Goal: Task Accomplishment & Management: Manage account settings

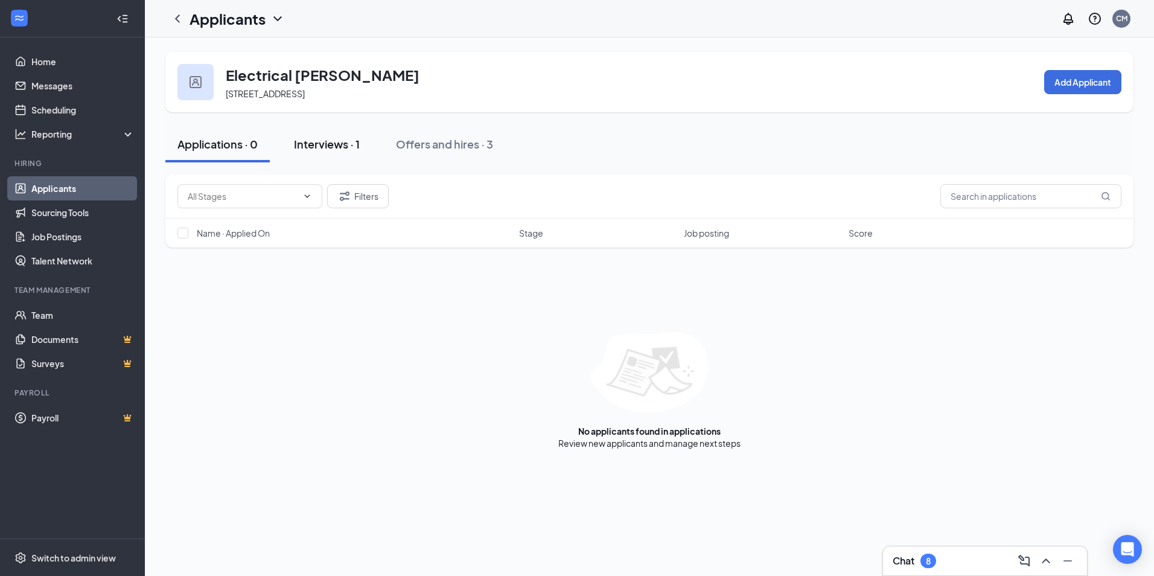
click at [336, 143] on div "Interviews · 1" at bounding box center [327, 143] width 66 height 15
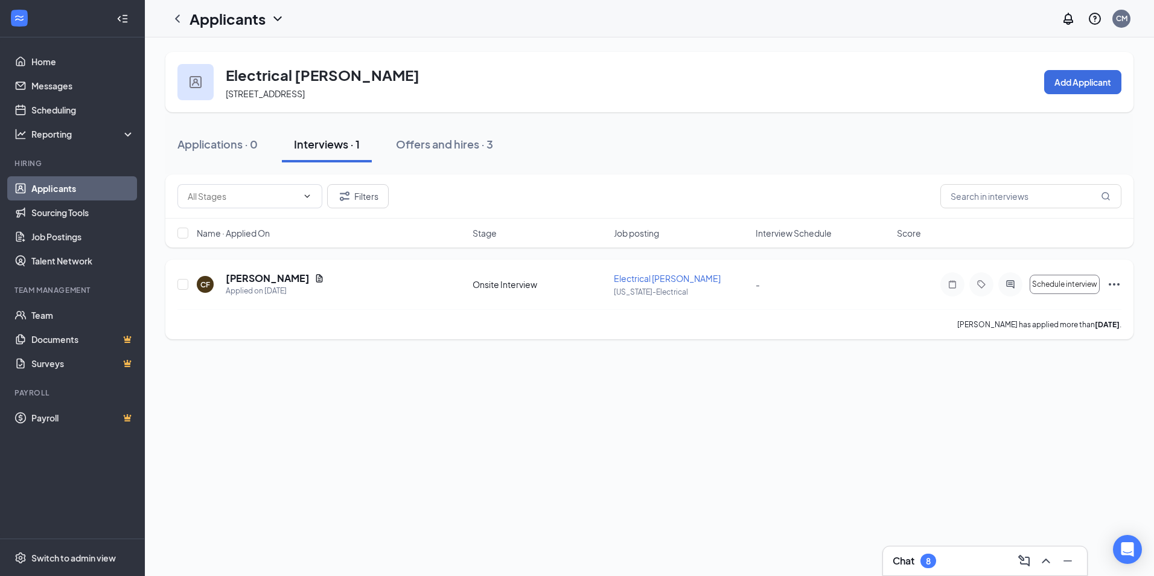
click at [311, 298] on div "CF Chad Fleming Applied on Aug 20 Onsite Interview Electrical Foreman Arizona-E…" at bounding box center [649, 290] width 944 height 37
click at [394, 287] on div "CF Chad Fleming Applied on Aug 20" at bounding box center [331, 284] width 269 height 25
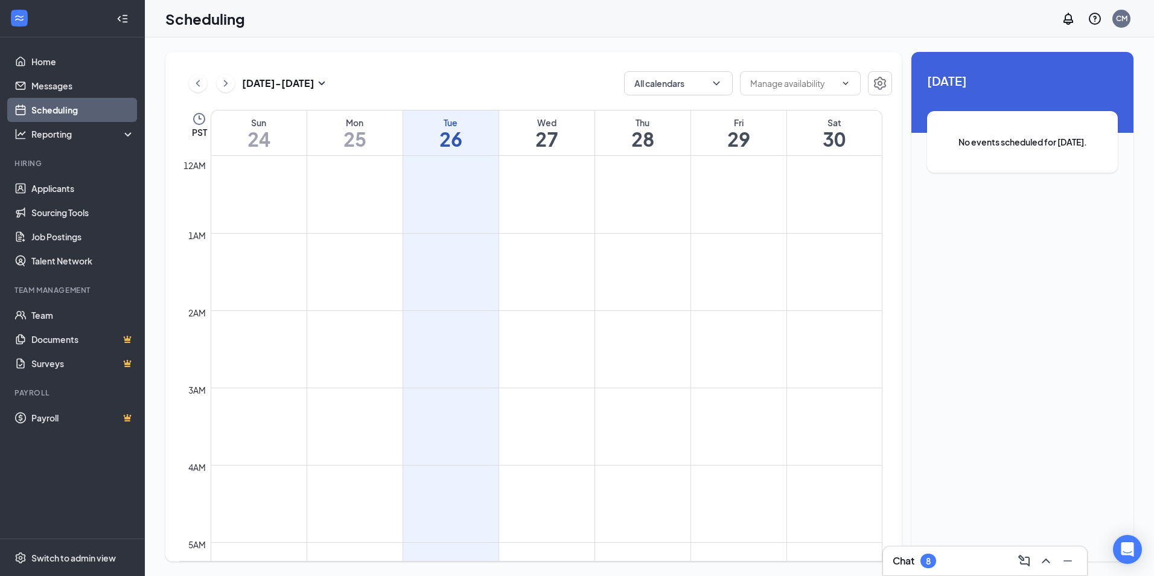
scroll to position [593, 0]
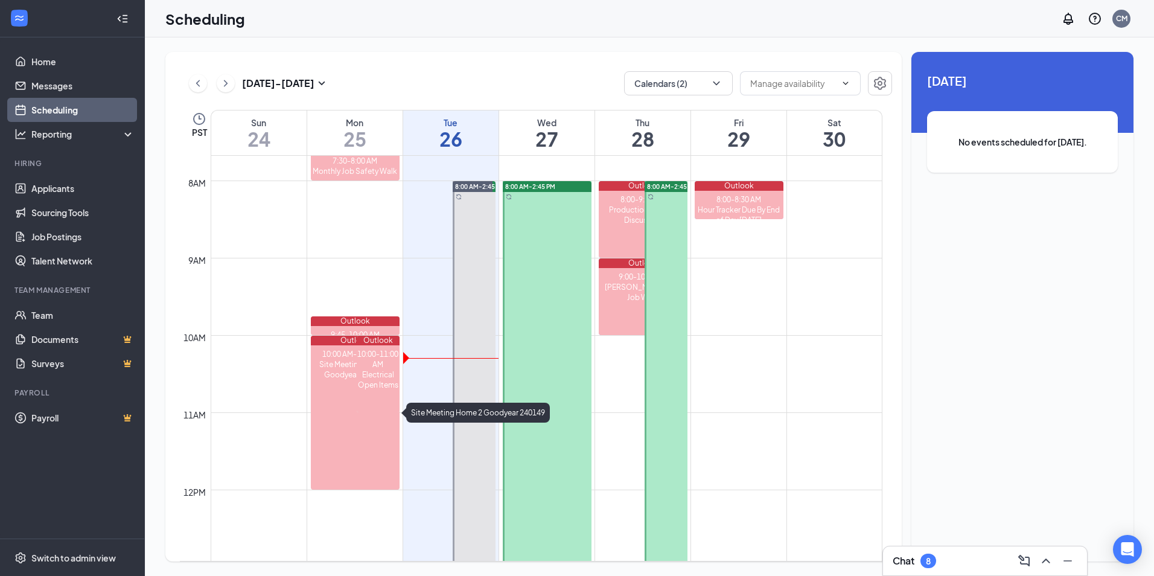
click at [341, 369] on div "Site Meeting Home 2 Goodyear 240149" at bounding box center [355, 369] width 89 height 21
click at [347, 365] on div "Site Meeting Home 2 Goodyear 240149" at bounding box center [355, 369] width 89 height 21
click at [349, 374] on div "Site Meeting Home 2 Goodyear 240149" at bounding box center [355, 369] width 89 height 21
click at [360, 379] on div "Electrical Open Items" at bounding box center [378, 379] width 43 height 21
click at [338, 374] on div "Site Meeting Home 2 Goodyear 240149" at bounding box center [355, 369] width 89 height 21
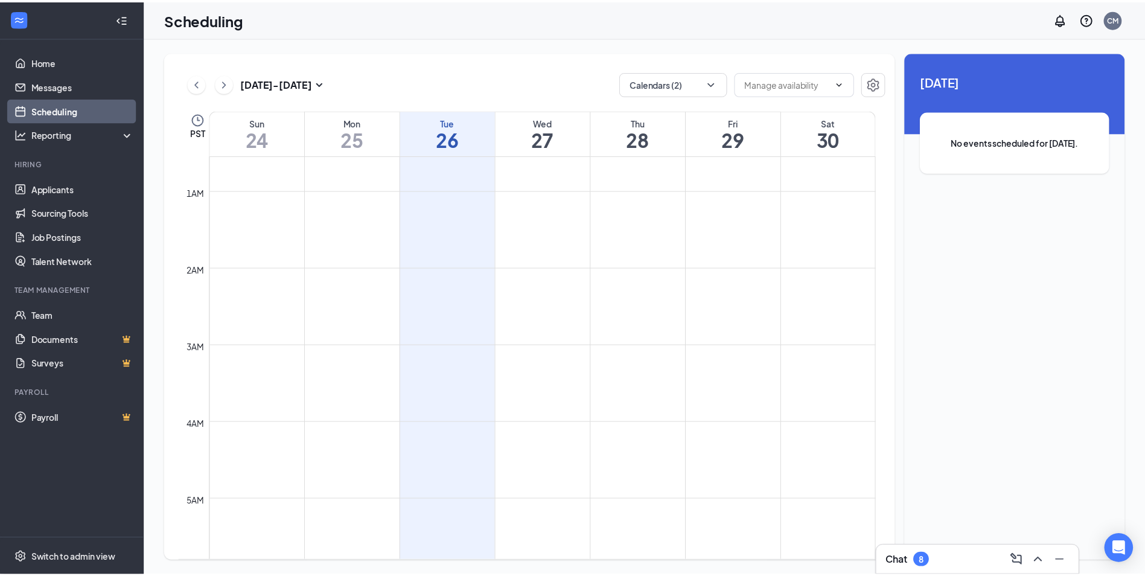
scroll to position [0, 0]
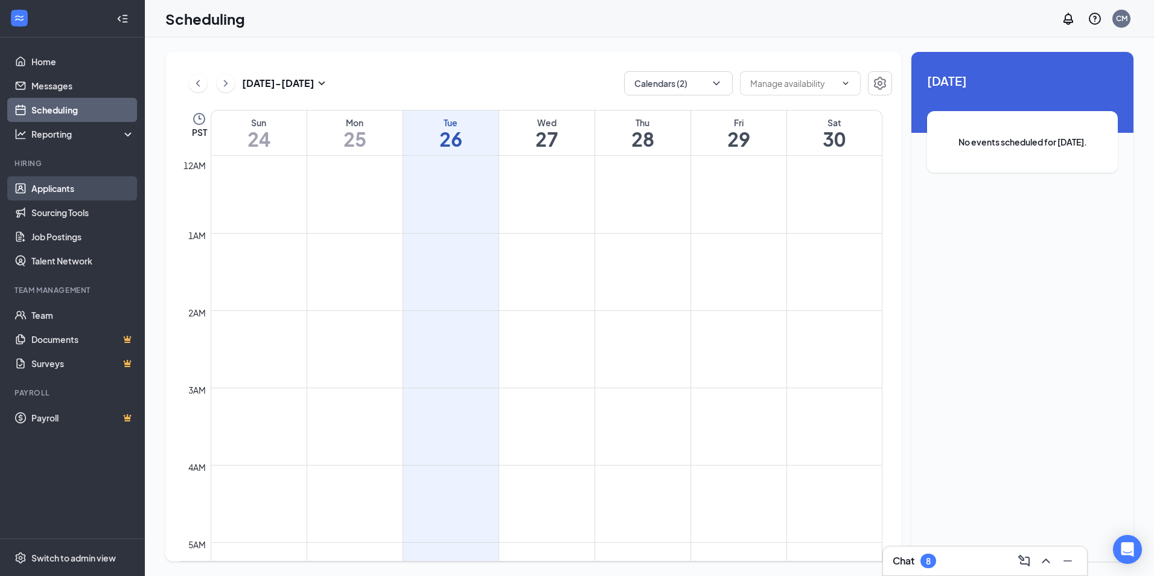
click at [60, 185] on link "Applicants" at bounding box center [82, 188] width 103 height 24
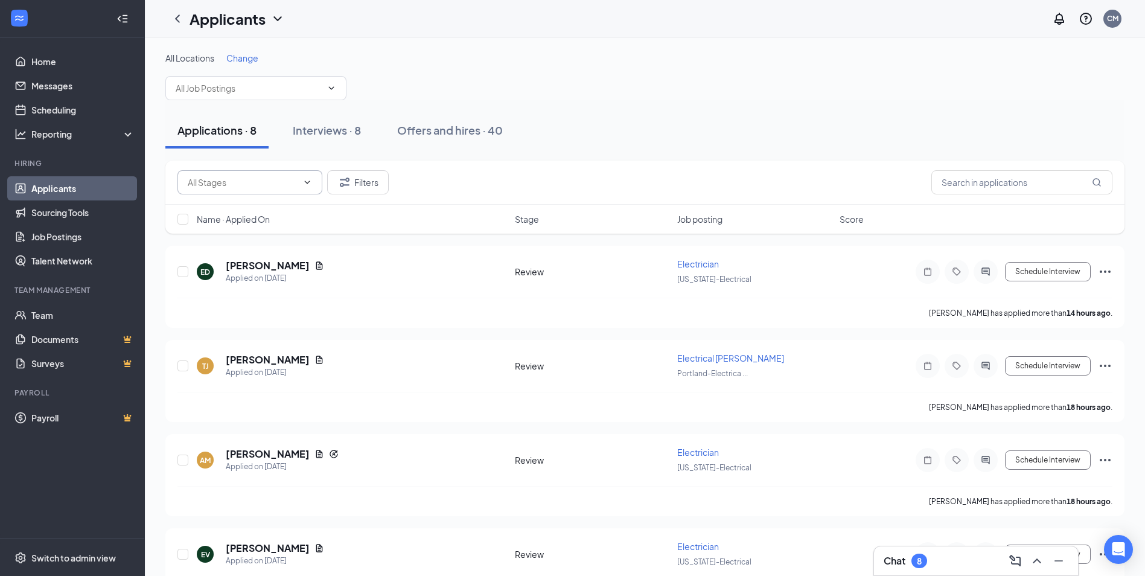
click at [284, 188] on input "text" at bounding box center [243, 182] width 110 height 13
click at [639, 135] on div "Applications · 8 Interviews · 8 Offers and hires · 40" at bounding box center [644, 130] width 959 height 36
click at [327, 131] on div "Interviews · 8" at bounding box center [327, 130] width 68 height 15
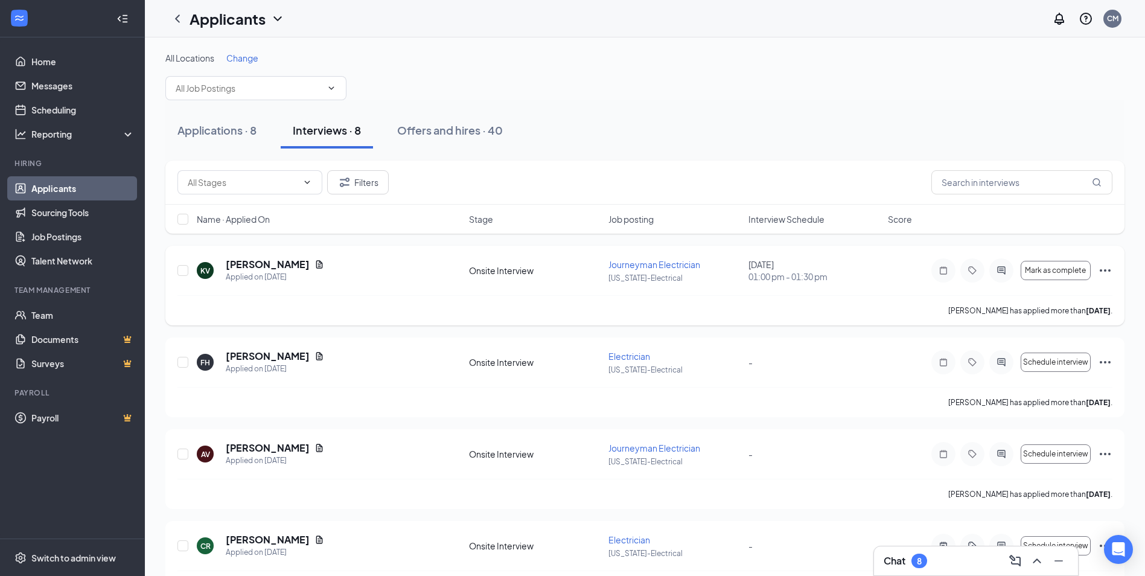
click at [1102, 269] on icon "Ellipses" at bounding box center [1105, 270] width 14 height 14
click at [902, 125] on div "Applications · 8 Interviews · 8 Offers and hires · 40" at bounding box center [644, 130] width 959 height 36
click at [247, 263] on h5 "[PERSON_NAME]" at bounding box center [268, 264] width 84 height 13
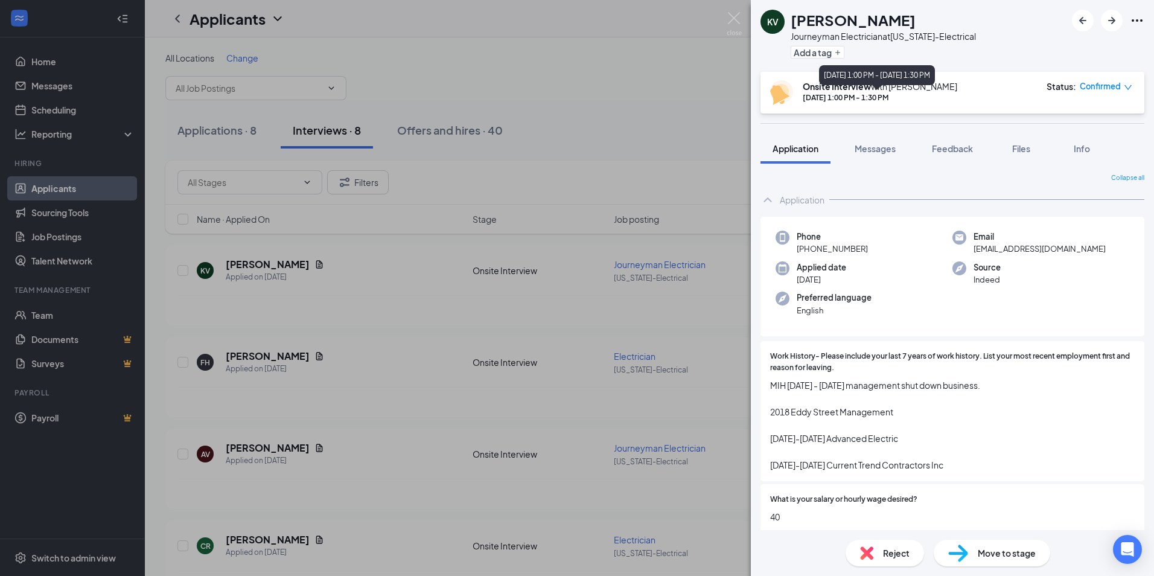
click at [920, 98] on div "[DATE] 1:00 PM - 1:30 PM" at bounding box center [880, 97] width 155 height 10
drag, startPoint x: 878, startPoint y: 137, endPoint x: 879, endPoint y: 145, distance: 8.5
click at [879, 137] on button "Messages" at bounding box center [875, 148] width 65 height 30
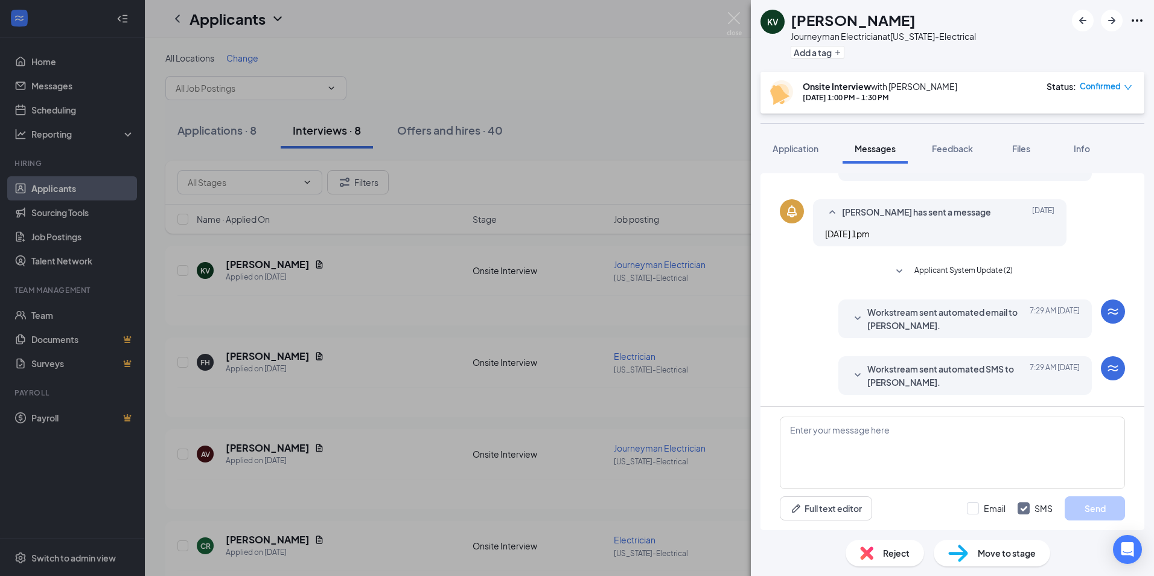
scroll to position [281, 0]
click at [850, 373] on icon "SmallChevronDown" at bounding box center [857, 375] width 14 height 14
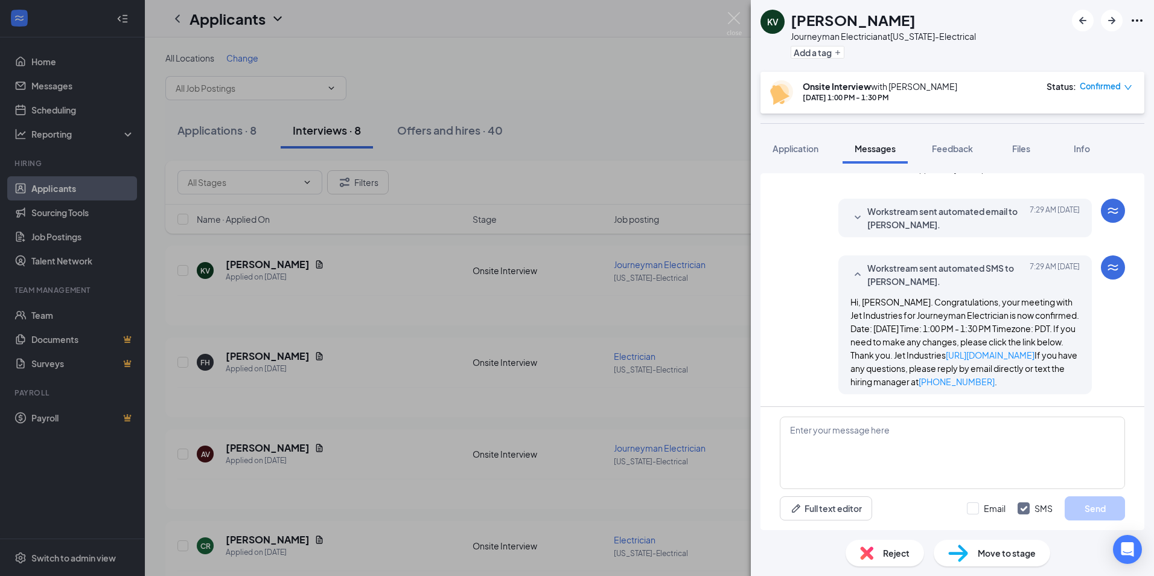
scroll to position [395, 0]
click at [850, 211] on icon "SmallChevronDown" at bounding box center [857, 218] width 14 height 14
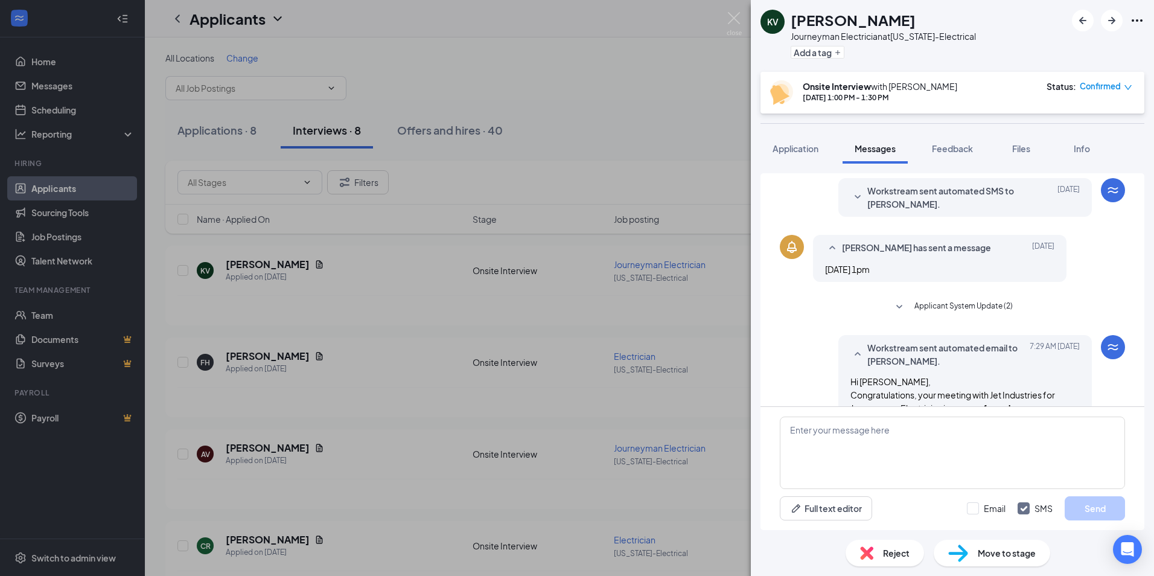
scroll to position [239, 0]
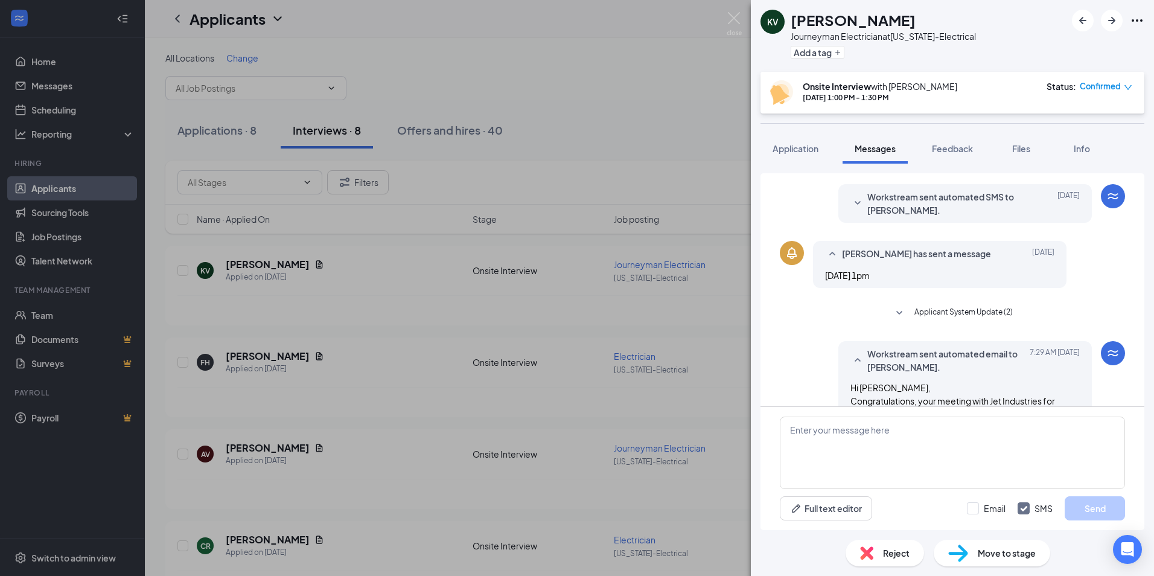
click at [850, 198] on icon "SmallChevronDown" at bounding box center [857, 203] width 14 height 14
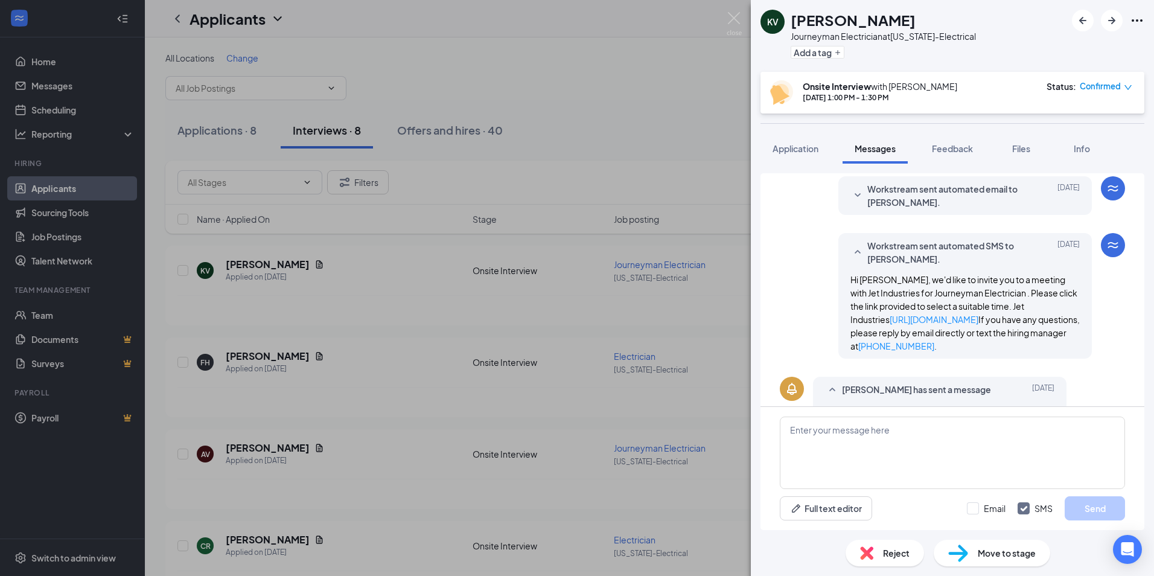
scroll to position [58, 0]
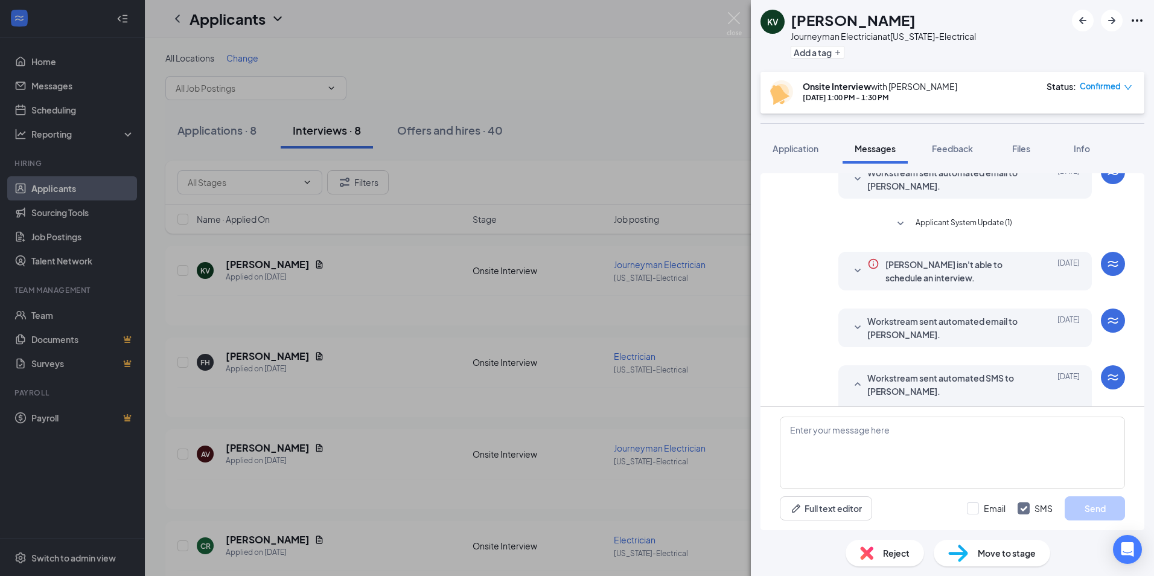
click at [850, 325] on icon "SmallChevronDown" at bounding box center [857, 328] width 14 height 14
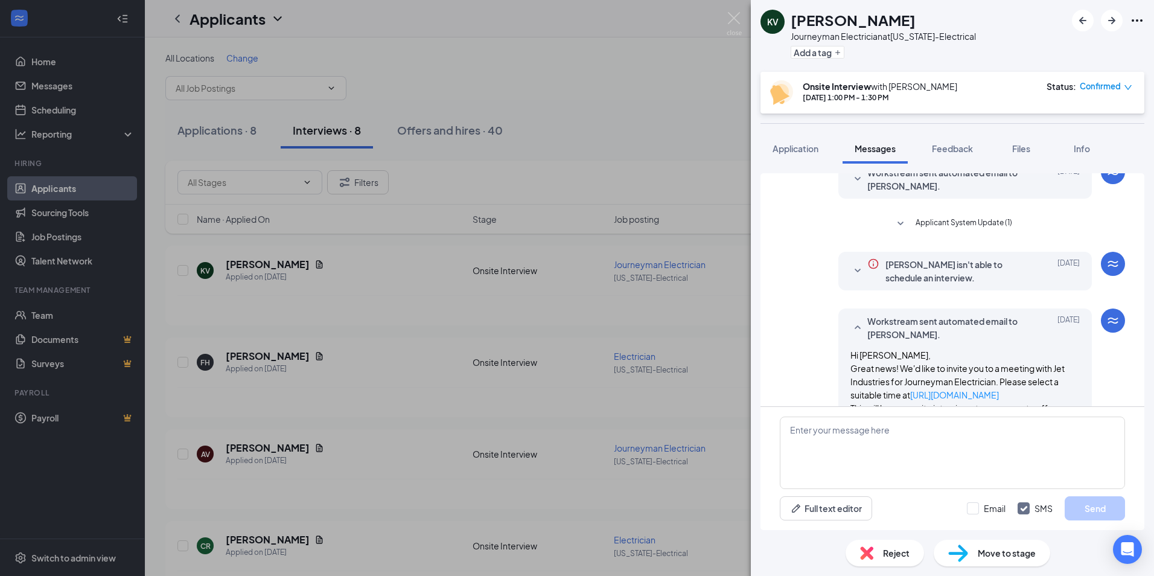
click at [850, 275] on icon "SmallChevronDown" at bounding box center [857, 271] width 14 height 14
click at [850, 270] on icon "SmallChevronDown" at bounding box center [857, 271] width 14 height 14
click at [850, 268] on icon "SmallChevronDown" at bounding box center [857, 271] width 14 height 14
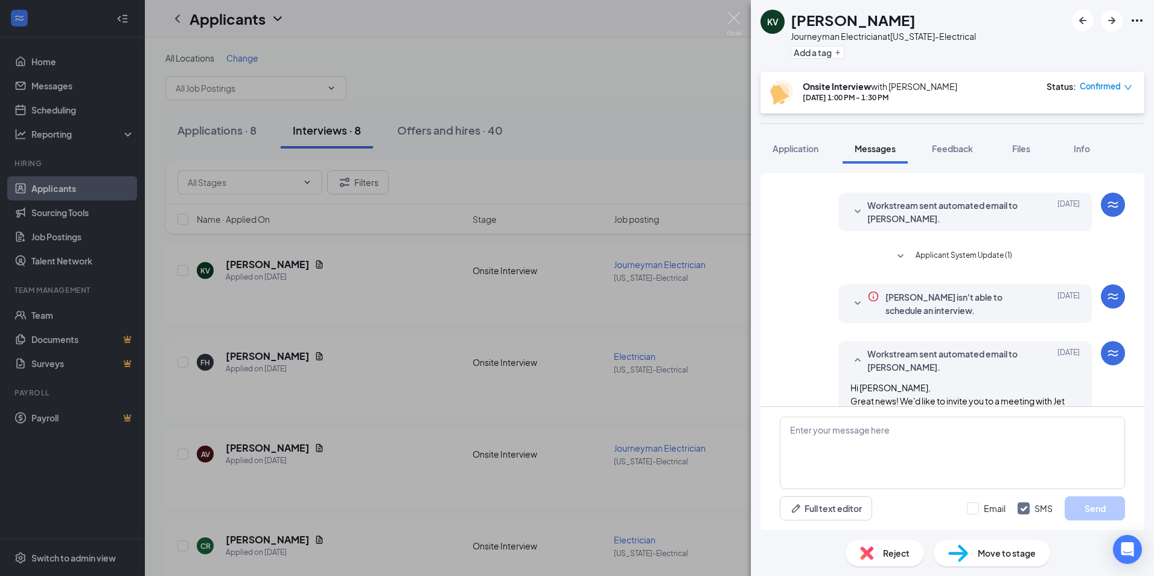
scroll to position [0, 0]
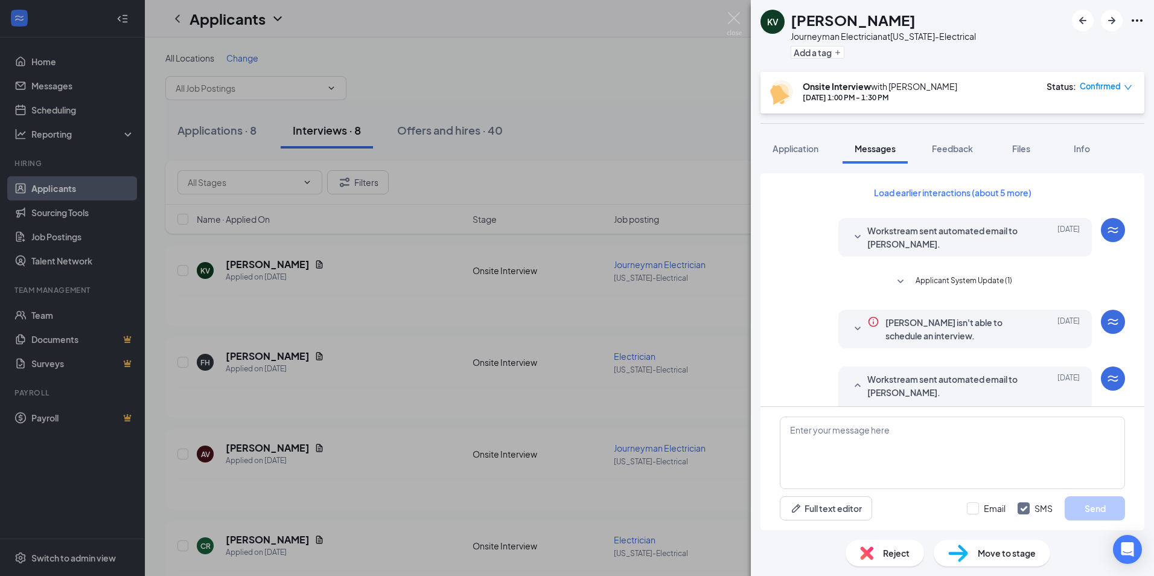
click at [855, 237] on icon "SmallChevronDown" at bounding box center [858, 237] width 6 height 4
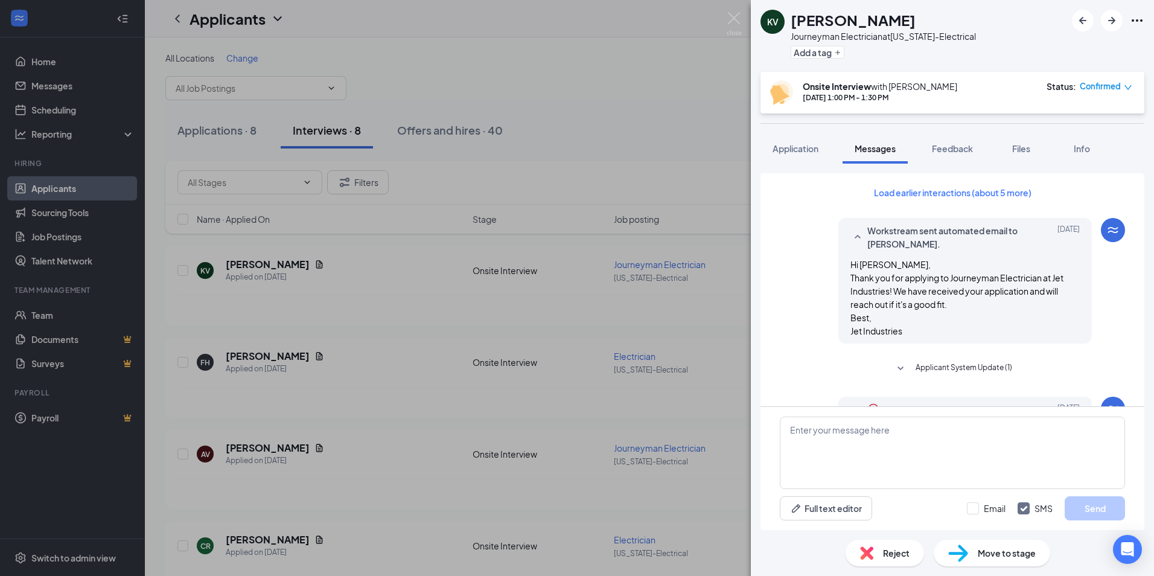
click at [778, 226] on div "Load earlier interactions (about 5 more) Workstream sent automated email to [PE…" at bounding box center [953, 289] width 384 height 233
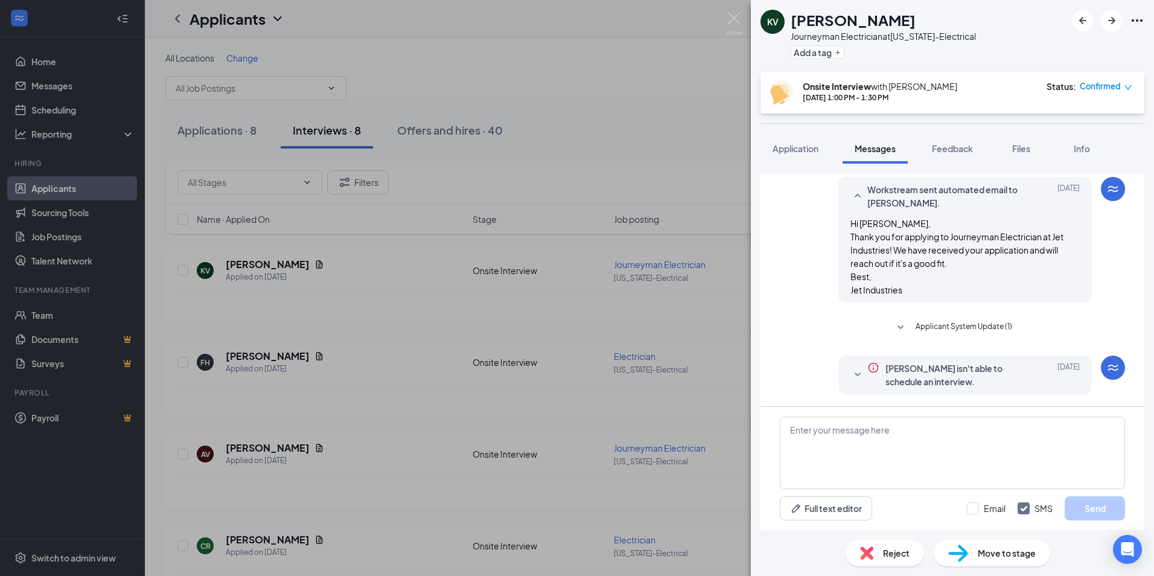
scroll to position [121, 0]
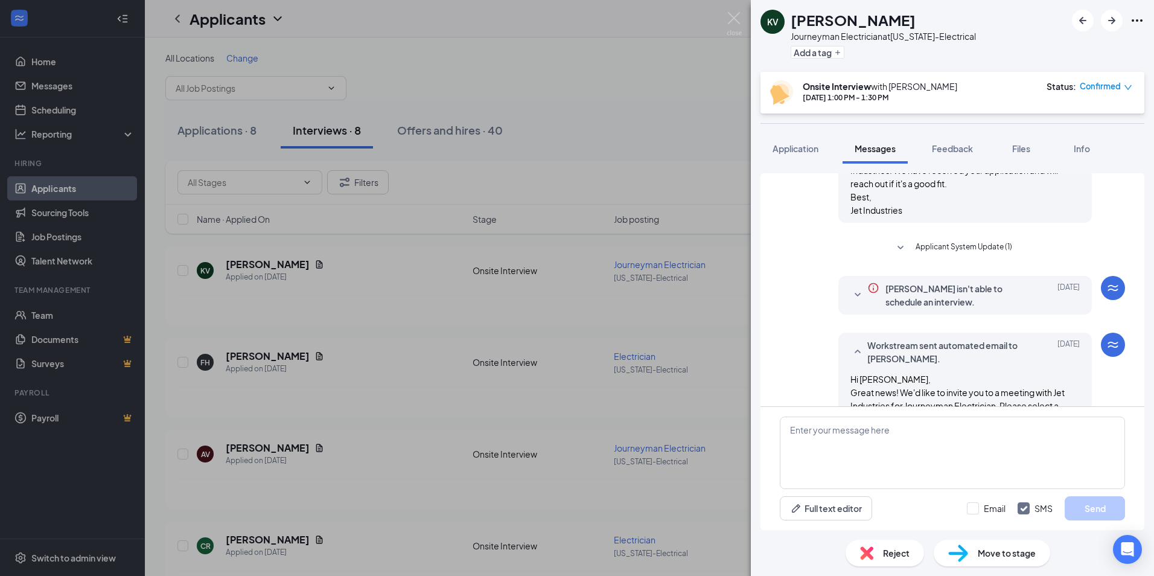
click at [898, 243] on icon "SmallChevronDown" at bounding box center [900, 248] width 14 height 14
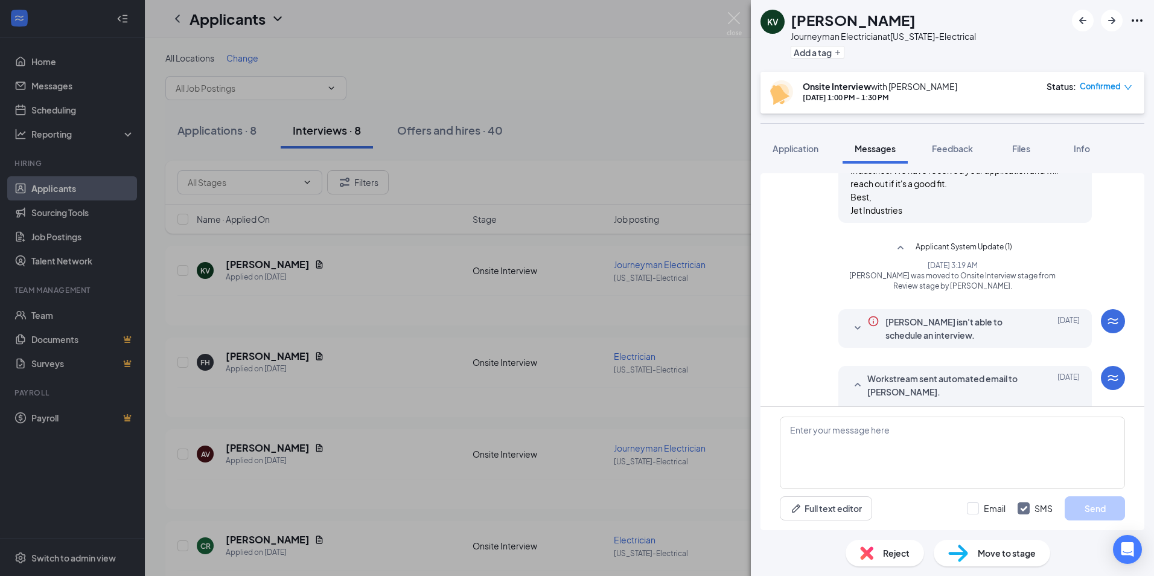
click at [852, 325] on icon "SmallChevronDown" at bounding box center [857, 328] width 14 height 14
click at [867, 321] on icon "Info" at bounding box center [873, 321] width 12 height 12
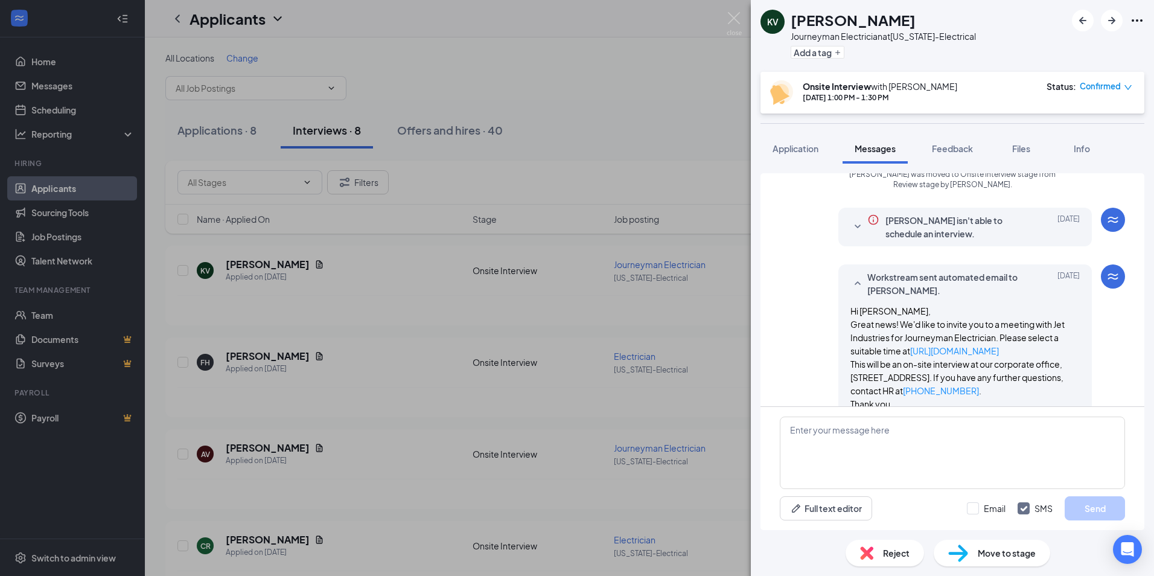
scroll to position [241, 0]
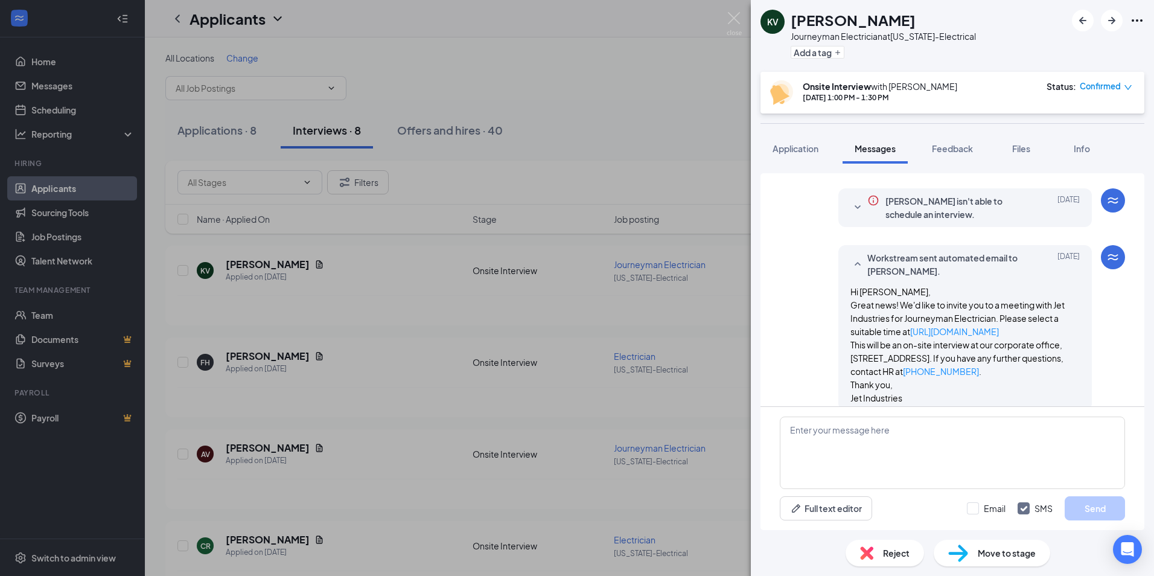
click at [851, 257] on div at bounding box center [857, 264] width 14 height 27
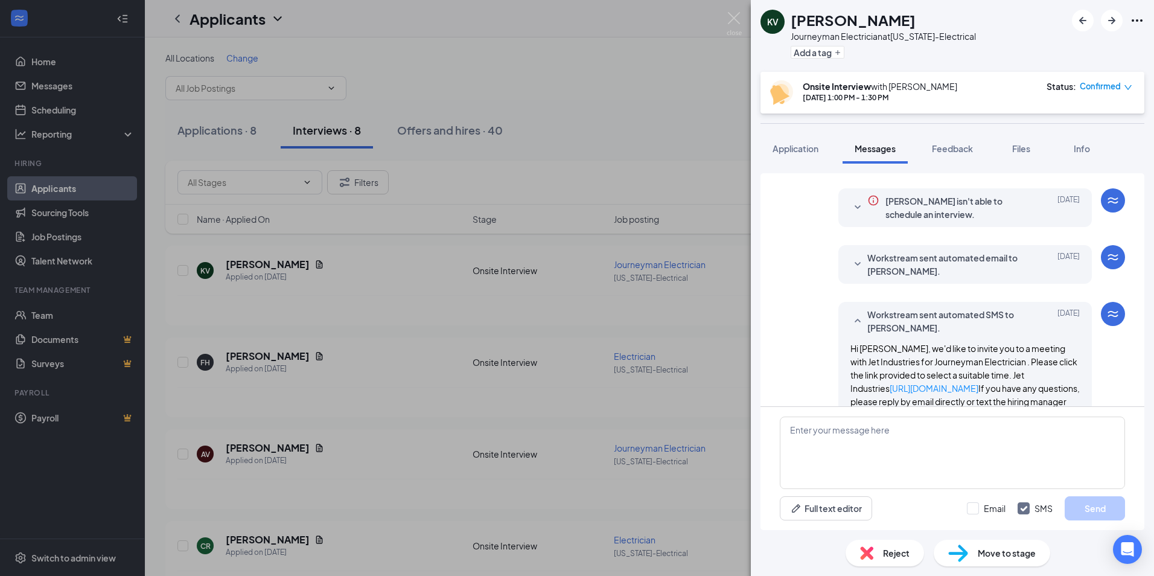
click at [851, 258] on icon "SmallChevronDown" at bounding box center [857, 264] width 14 height 14
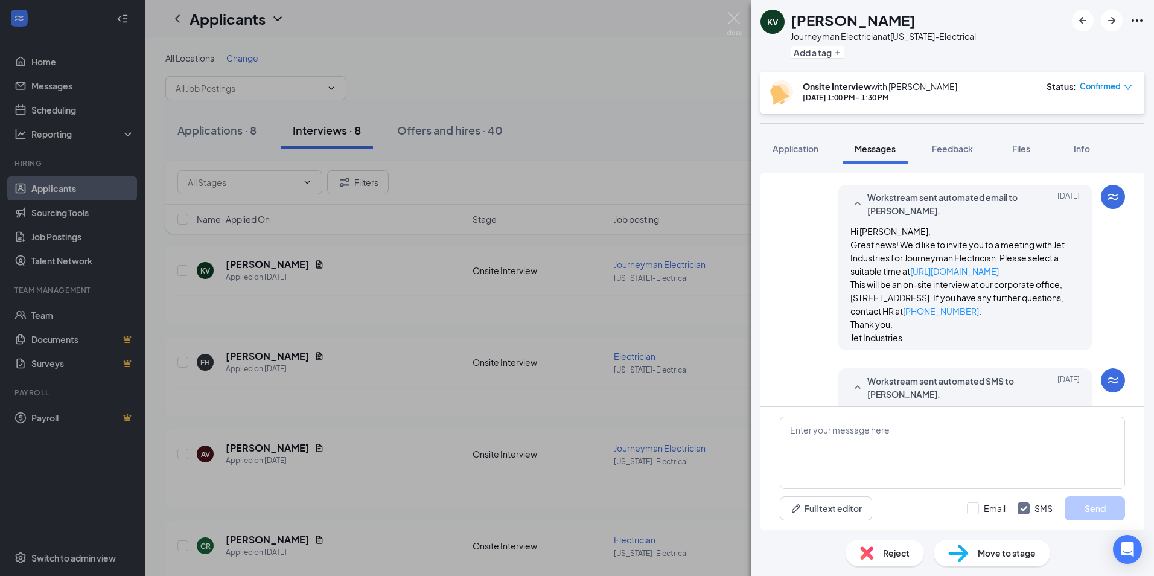
scroll to position [362, 0]
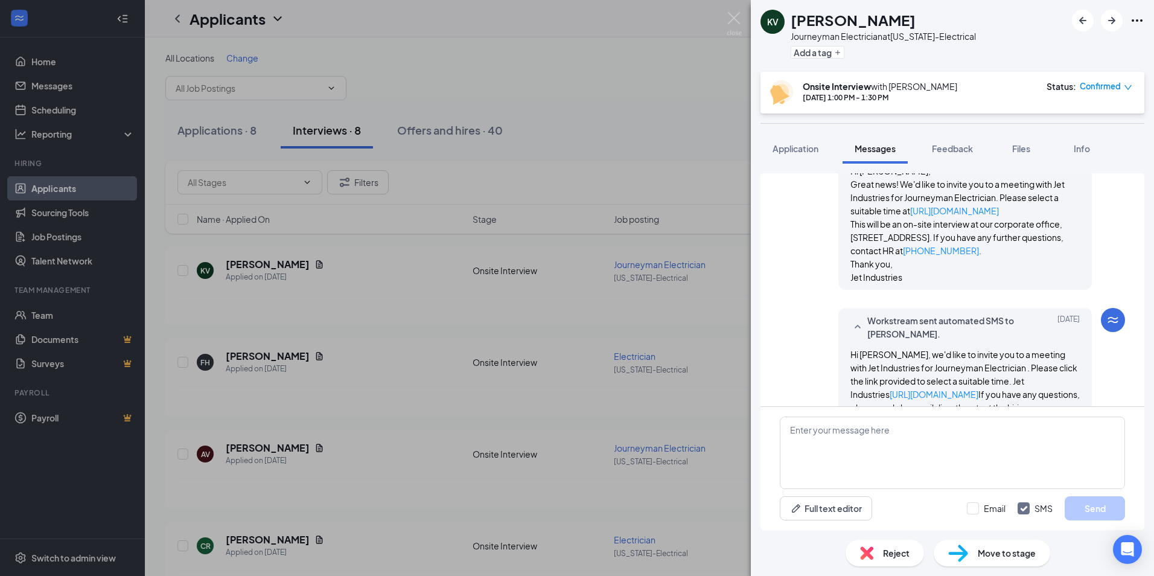
click at [851, 326] on icon "SmallChevronUp" at bounding box center [857, 327] width 14 height 14
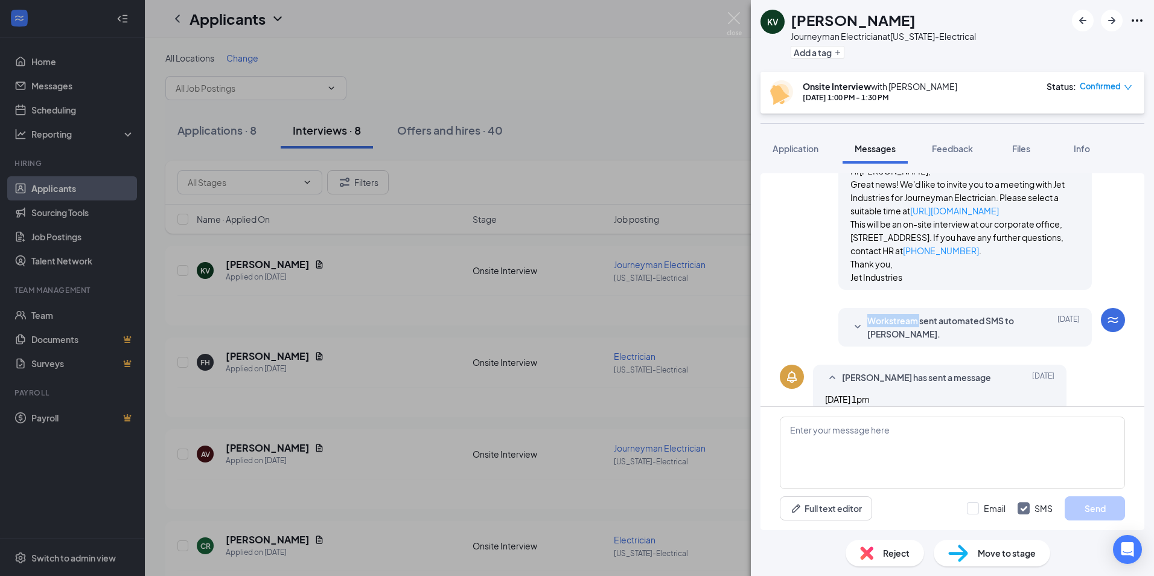
click at [855, 326] on icon "SmallChevronDown" at bounding box center [858, 327] width 6 height 4
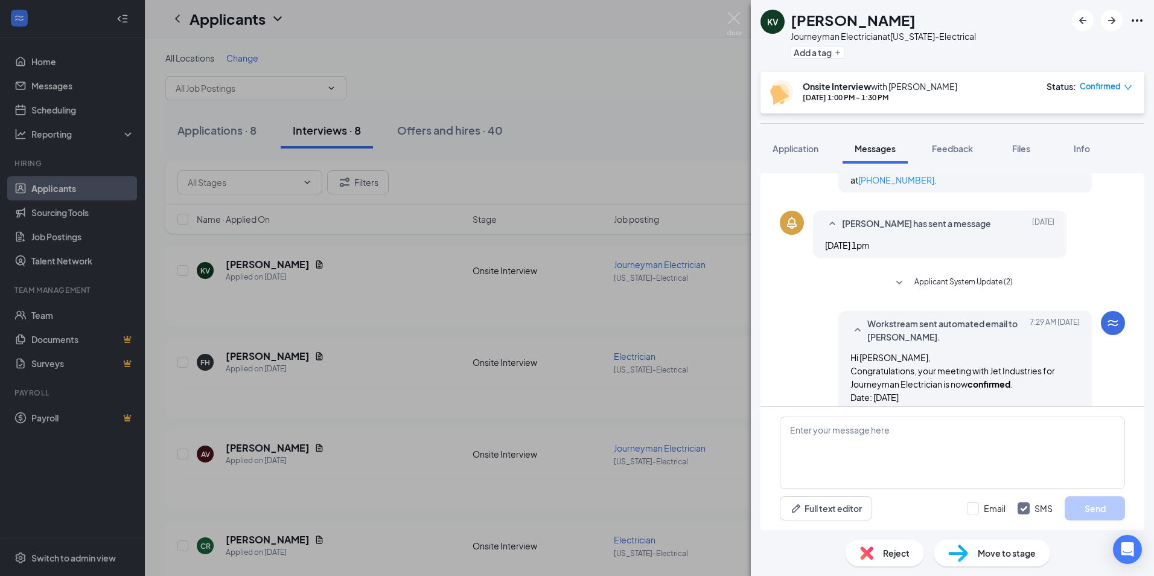
scroll to position [604, 0]
click at [832, 223] on icon "SmallChevronUp" at bounding box center [832, 223] width 14 height 14
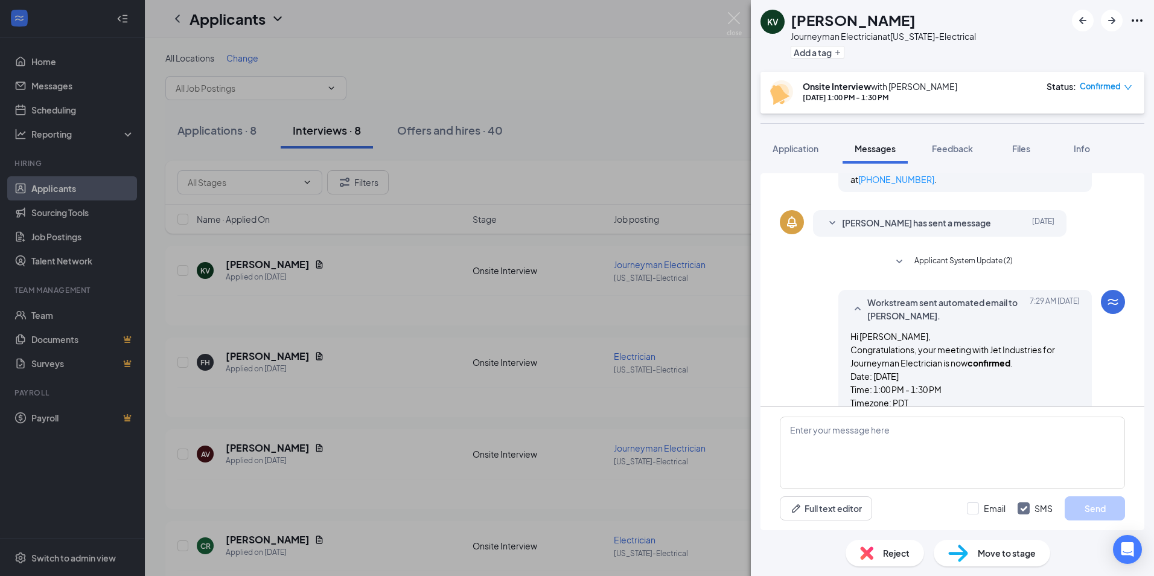
click at [832, 223] on icon "SmallChevronDown" at bounding box center [832, 223] width 6 height 4
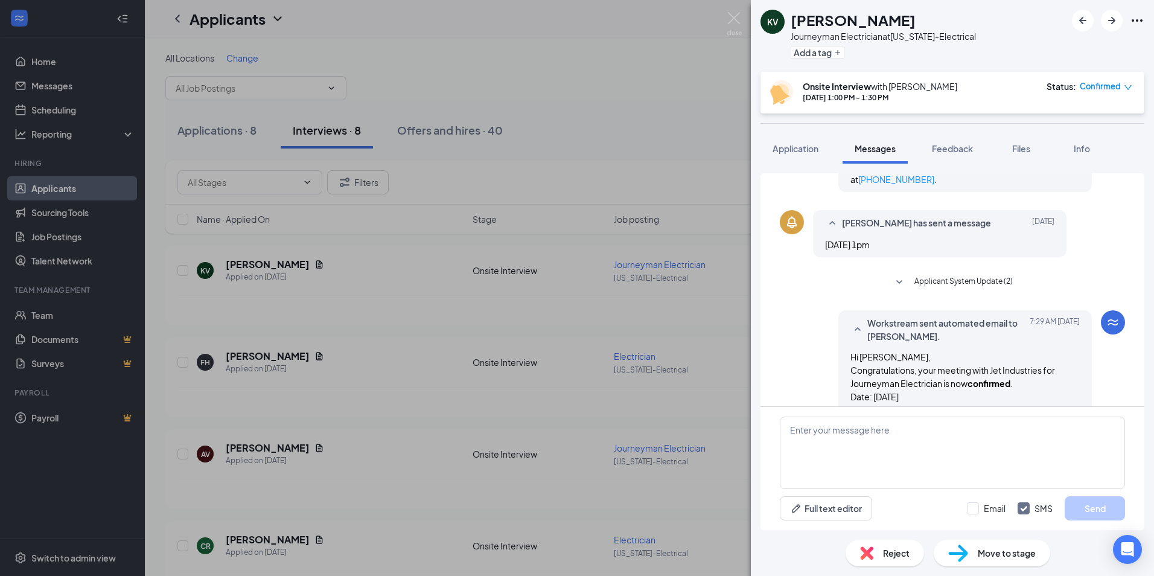
click at [899, 283] on icon "SmallChevronDown" at bounding box center [899, 282] width 14 height 14
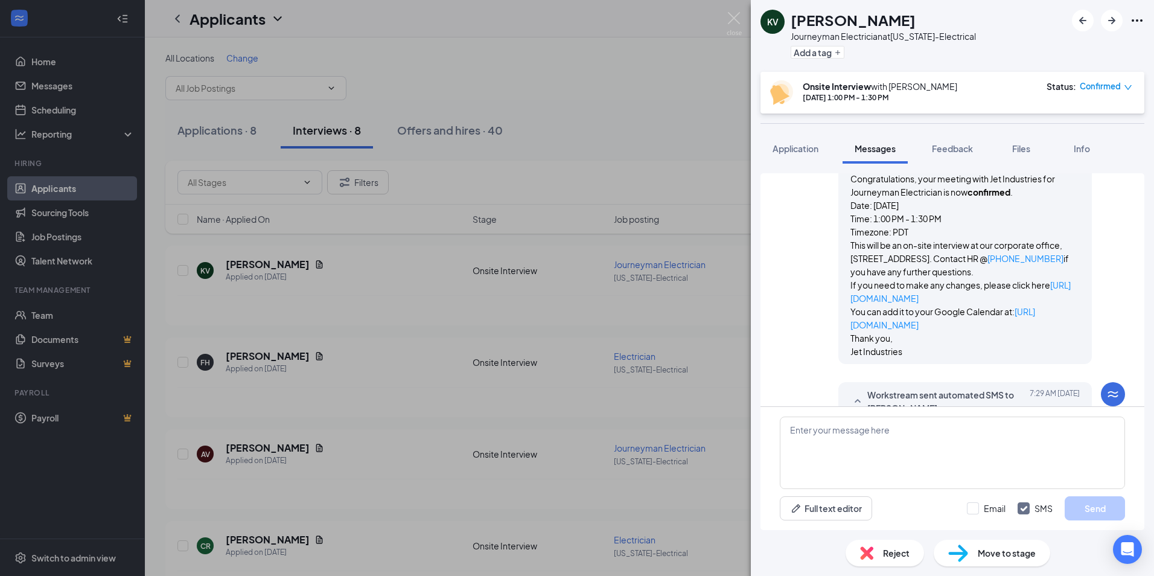
scroll to position [845, 0]
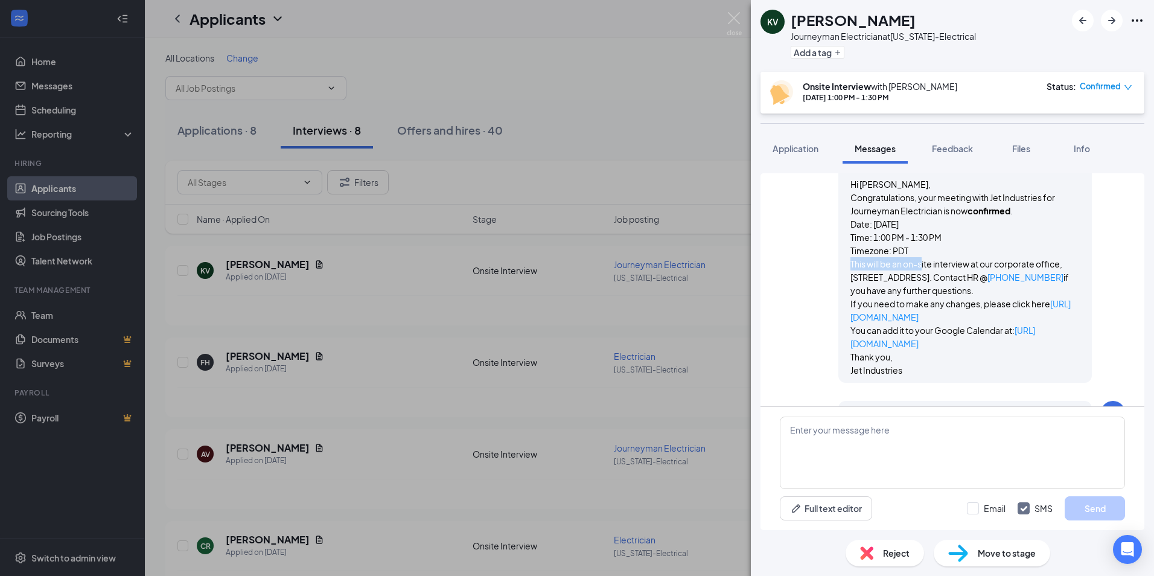
drag, startPoint x: 841, startPoint y: 273, endPoint x: 914, endPoint y: 273, distance: 73.6
click at [914, 273] on div "Workstream sent automated email to [PERSON_NAME]. [DATE] 7:29 AM Hi [PERSON_NAM…" at bounding box center [965, 260] width 254 height 245
drag, startPoint x: 914, startPoint y: 273, endPoint x: 957, endPoint y: 307, distance: 53.7
click at [957, 307] on p "If you need to make any changes, please click here [URL][DOMAIN_NAME]" at bounding box center [964, 310] width 229 height 27
